Goal: Check status: Check status

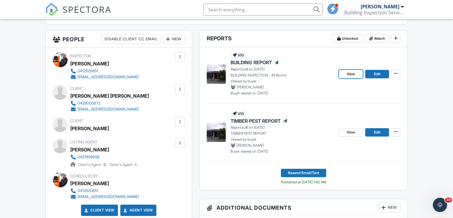
drag, startPoint x: 354, startPoint y: 73, endPoint x: 426, endPoint y: 58, distance: 73.6
click at [354, 73] on span "View" at bounding box center [351, 74] width 8 height 6
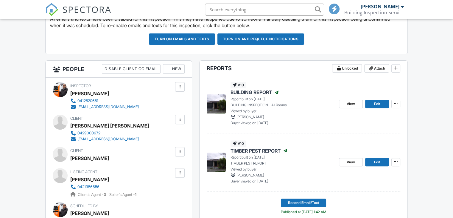
scroll to position [238, 0]
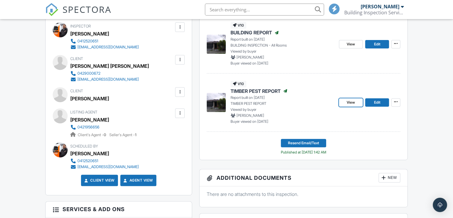
drag, startPoint x: 351, startPoint y: 103, endPoint x: 374, endPoint y: 102, distance: 23.3
click at [351, 103] on span "View" at bounding box center [351, 102] width 8 height 6
